Goal: Information Seeking & Learning: Check status

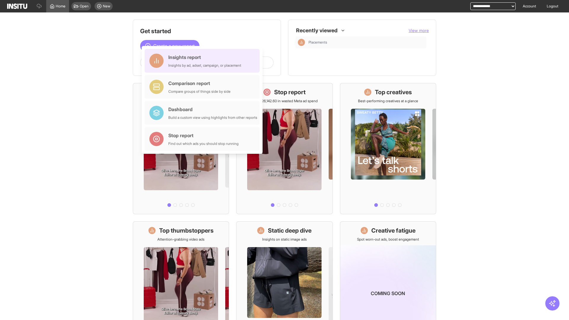
click at [204, 61] on div "Insights report Insights by ad, adset, campaign, or placement" at bounding box center [204, 61] width 73 height 14
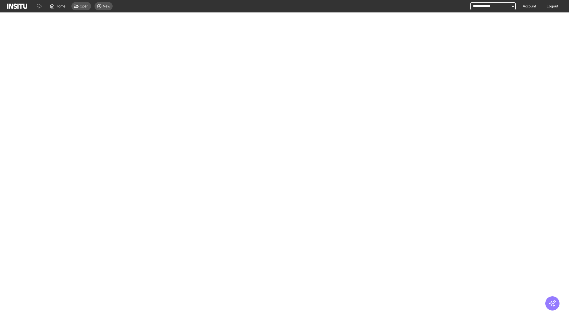
select select "**"
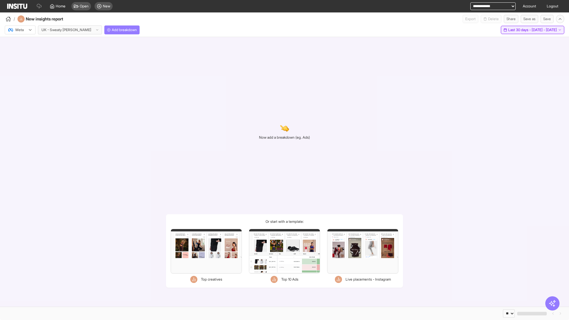
click at [519, 30] on span "Last 30 days - [DATE] - [DATE]" at bounding box center [532, 30] width 49 height 5
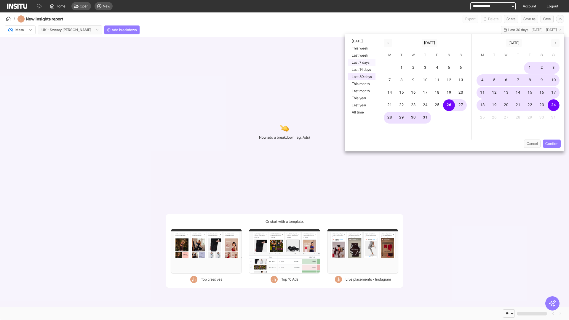
click at [361, 63] on button "Last 7 days" at bounding box center [361, 62] width 27 height 7
